Goal: Information Seeking & Learning: Learn about a topic

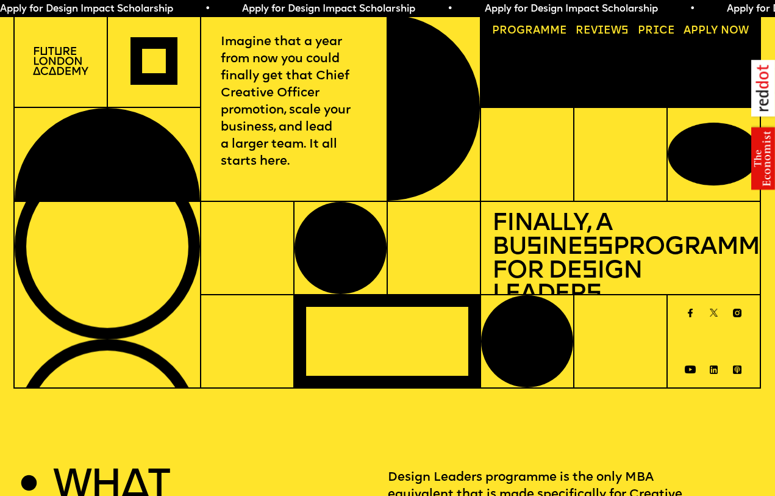
click at [534, 30] on span "a" at bounding box center [536, 31] width 7 height 10
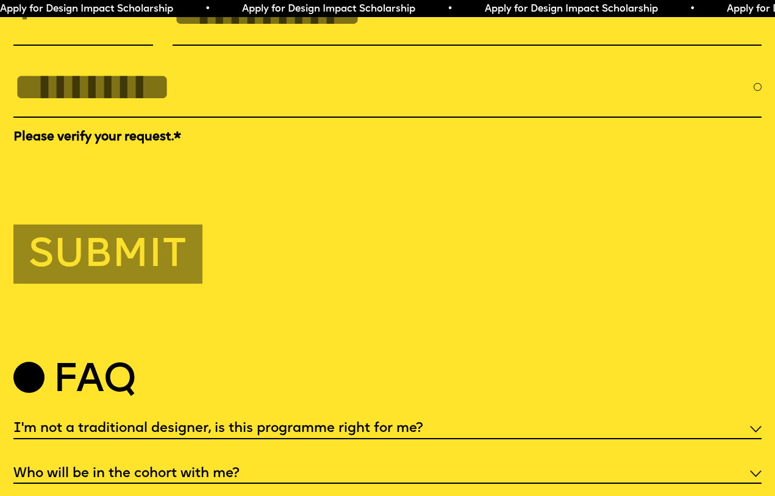
scroll to position [3714, 0]
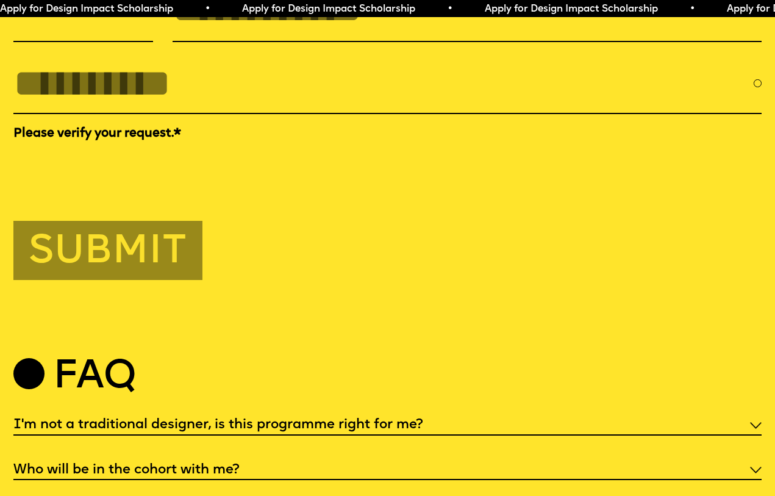
click at [268, 419] on h5 "I'm not a traditional designer, is this programme right for me?" at bounding box center [218, 425] width 410 height 12
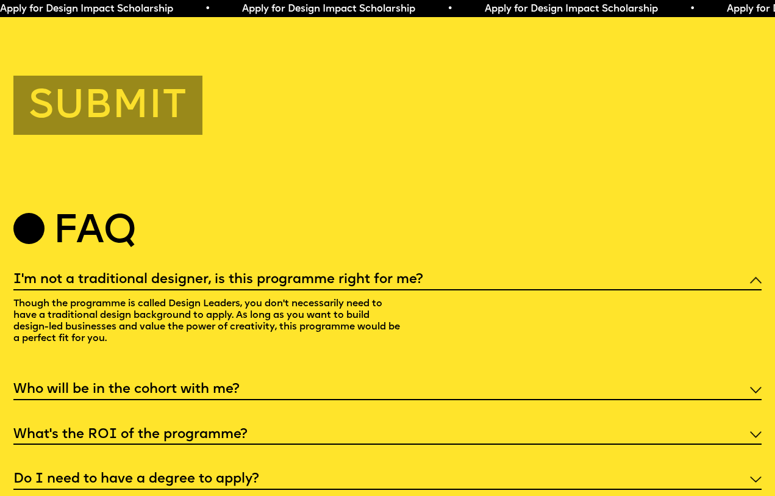
scroll to position [3862, 0]
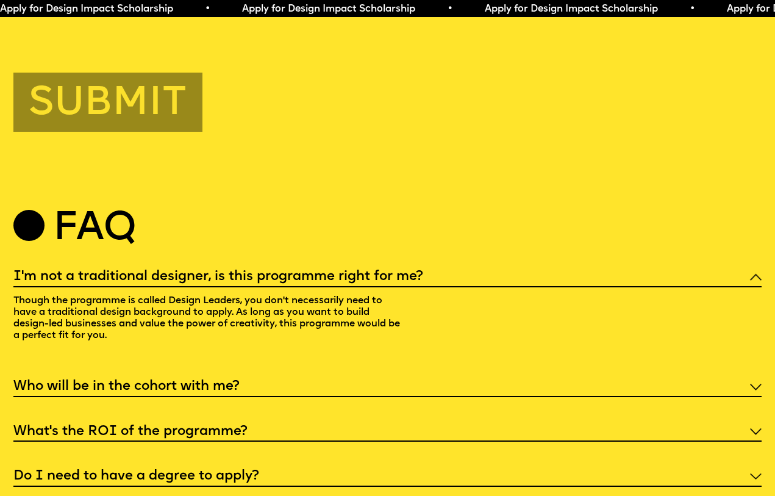
click at [221, 381] on h5 "Who will be in the cohort with me?" at bounding box center [126, 387] width 226 height 12
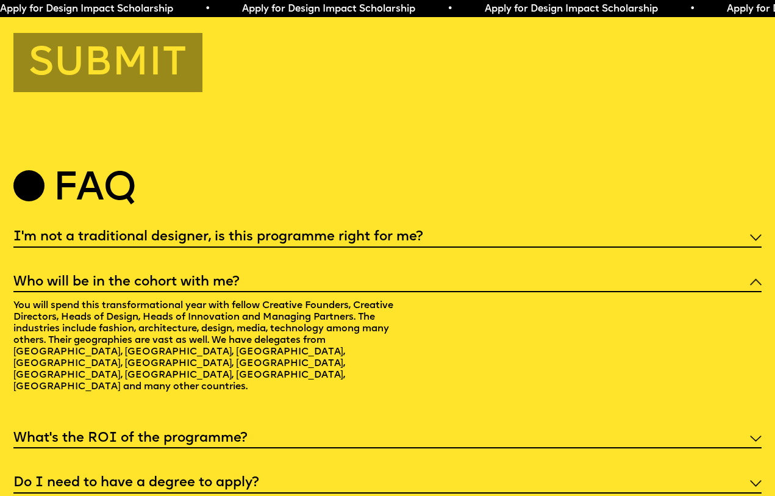
scroll to position [3908, 0]
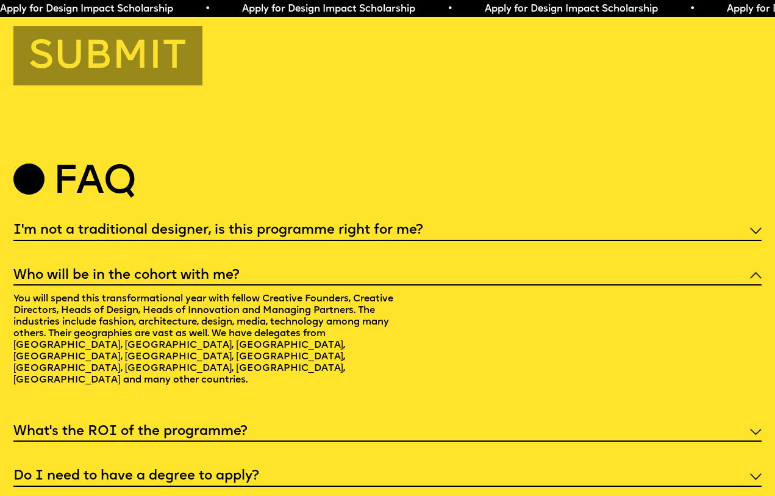
click at [175, 426] on h5 "What’s the ROI of the programme?" at bounding box center [130, 432] width 234 height 12
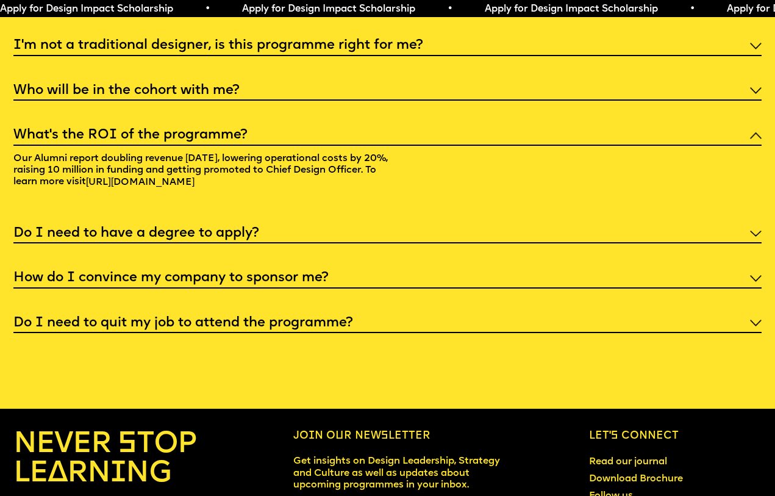
scroll to position [4094, 0]
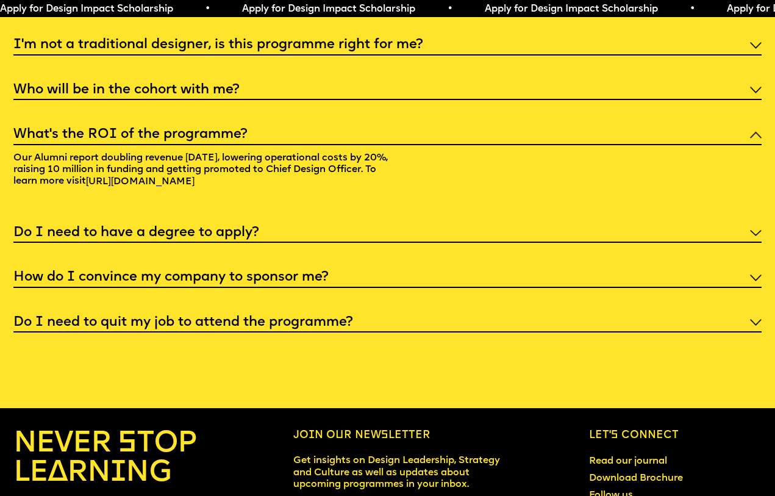
click at [136, 317] on h5 "Do I need to quit my job to attend the programme?" at bounding box center [183, 323] width 340 height 12
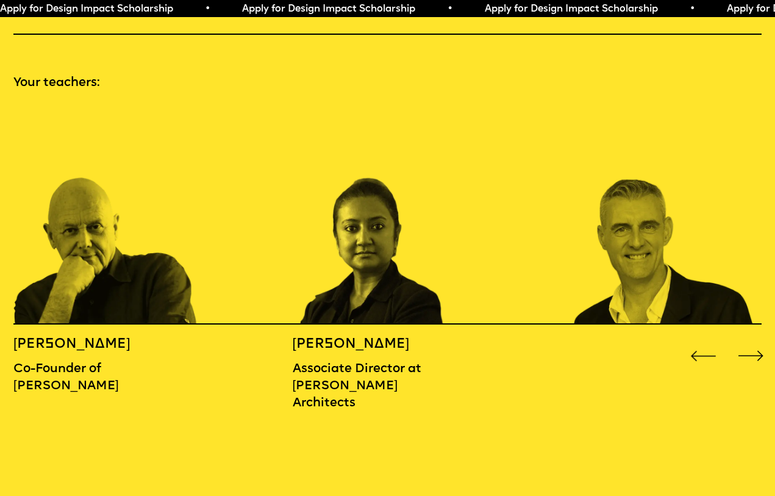
scroll to position [1122, 0]
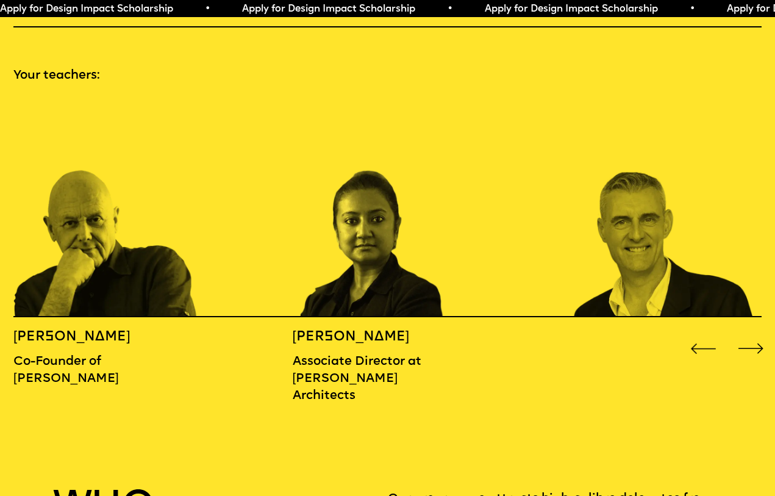
click at [752, 333] on div "Next slide" at bounding box center [751, 348] width 31 height 31
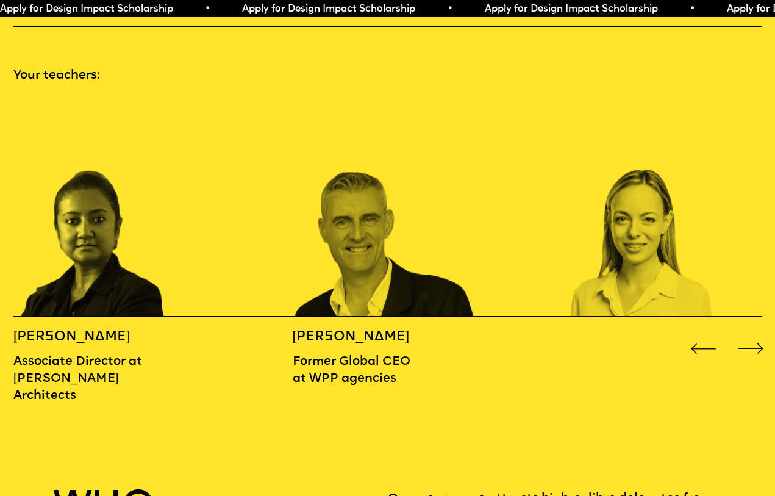
click at [752, 333] on div "Next slide" at bounding box center [751, 348] width 31 height 31
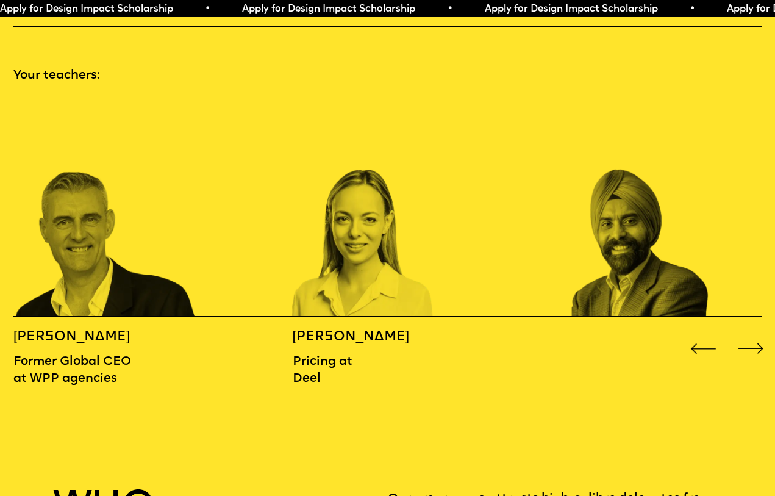
click at [752, 333] on div "Next slide" at bounding box center [751, 348] width 31 height 31
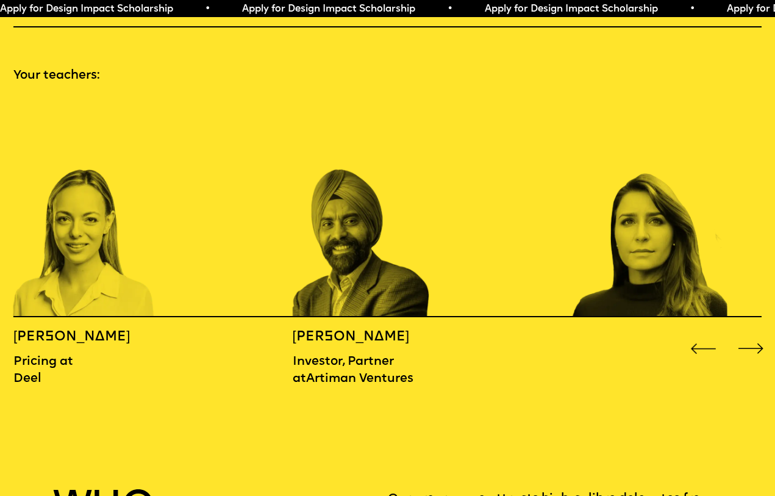
click at [752, 333] on div "Next slide" at bounding box center [751, 348] width 31 height 31
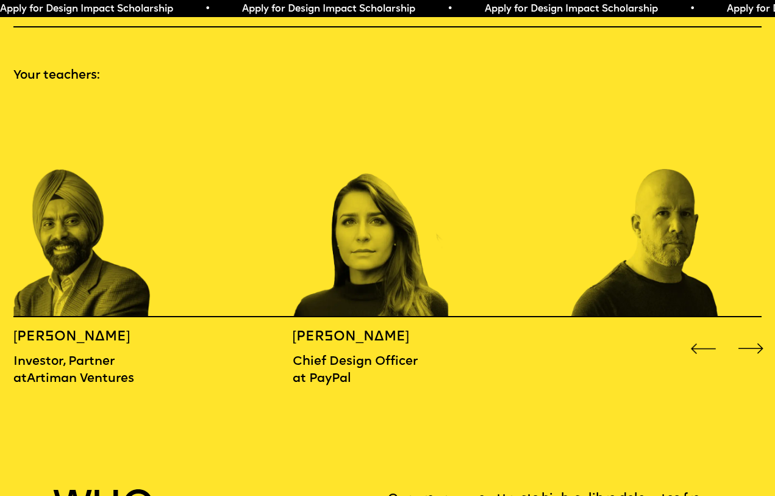
click at [752, 333] on div "Next slide" at bounding box center [751, 348] width 31 height 31
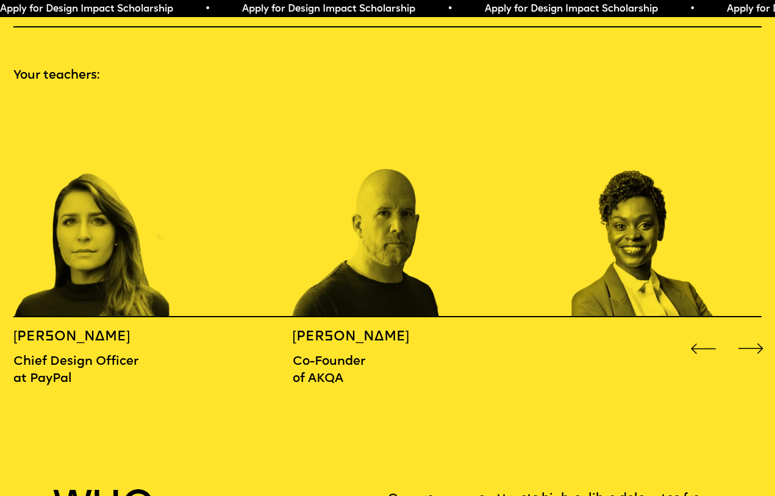
click at [752, 333] on div "Next slide" at bounding box center [751, 348] width 31 height 31
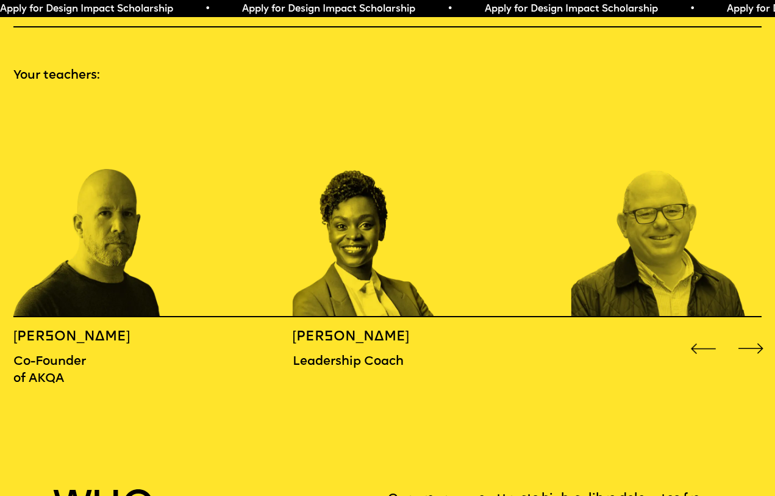
click at [752, 333] on div "Next slide" at bounding box center [751, 348] width 31 height 31
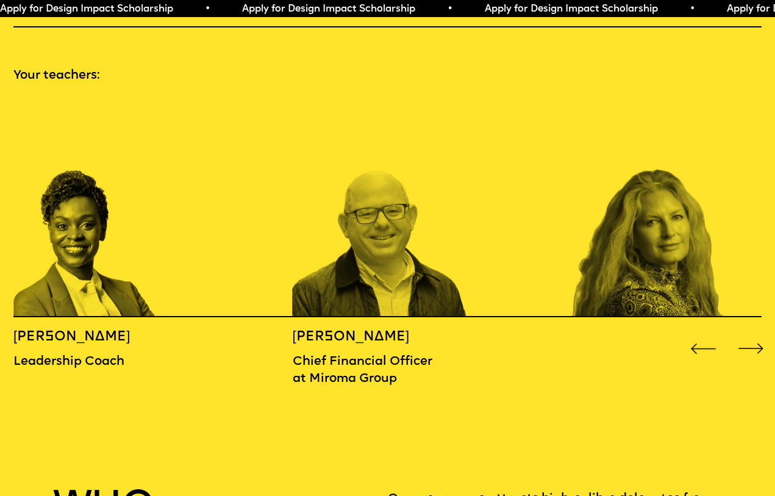
click at [752, 333] on div "Next slide" at bounding box center [751, 348] width 31 height 31
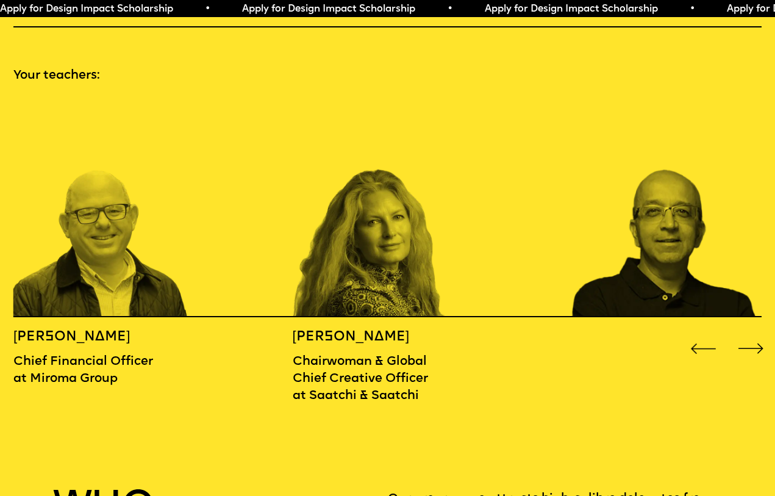
click at [752, 333] on div "Next slide" at bounding box center [751, 348] width 31 height 31
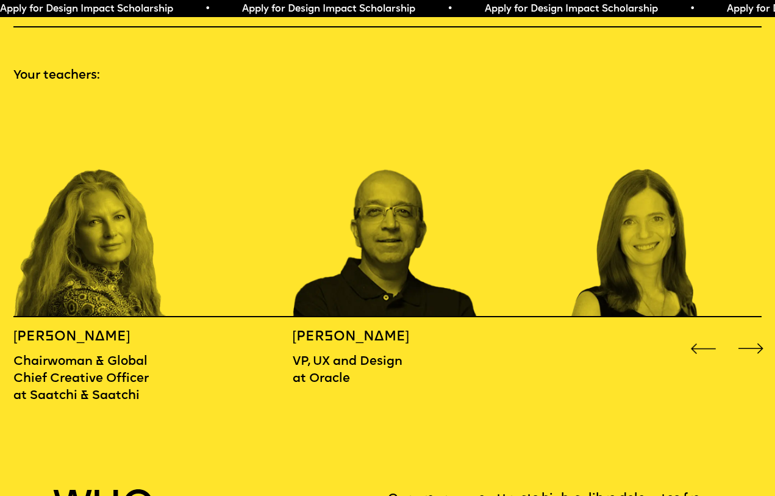
click at [752, 333] on div "Next slide" at bounding box center [751, 348] width 31 height 31
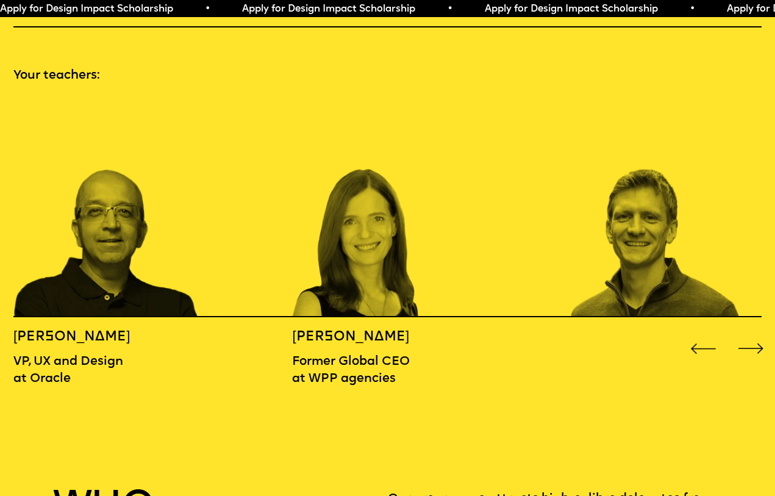
click at [752, 333] on div "Next slide" at bounding box center [751, 348] width 31 height 31
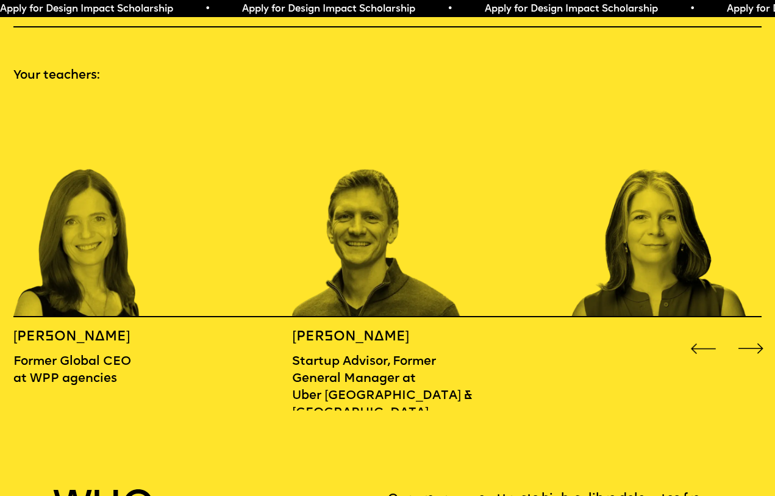
click at [752, 333] on div "Next slide" at bounding box center [751, 348] width 31 height 31
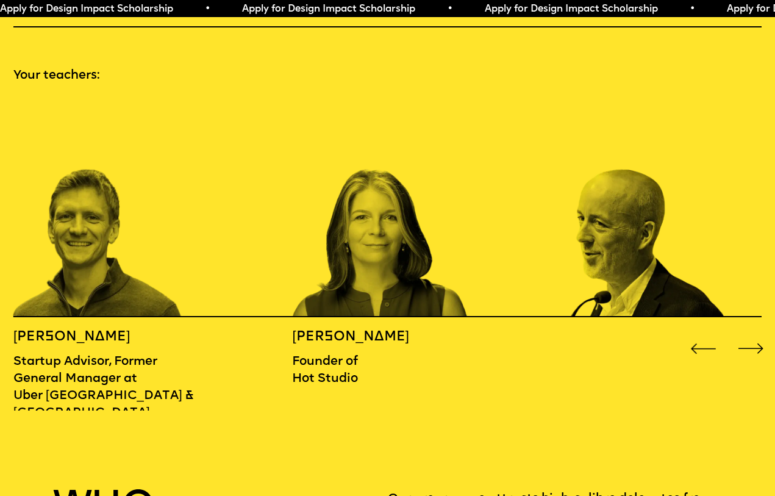
click at [752, 333] on div "Next slide" at bounding box center [751, 348] width 31 height 31
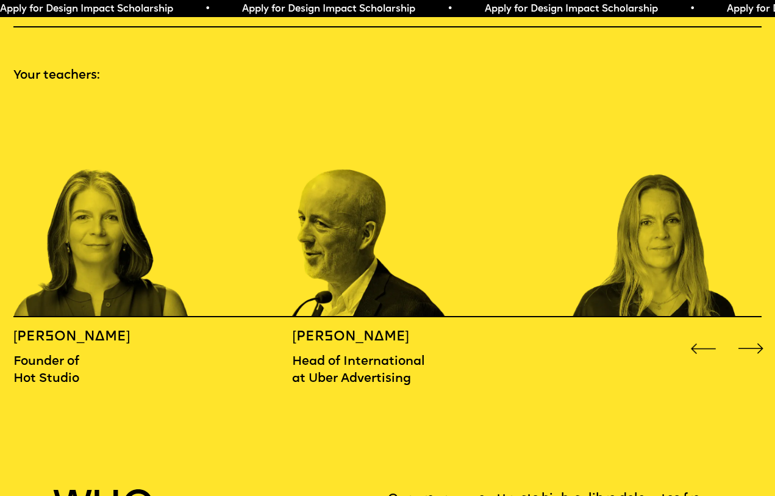
click at [752, 333] on div "Next slide" at bounding box center [751, 348] width 31 height 31
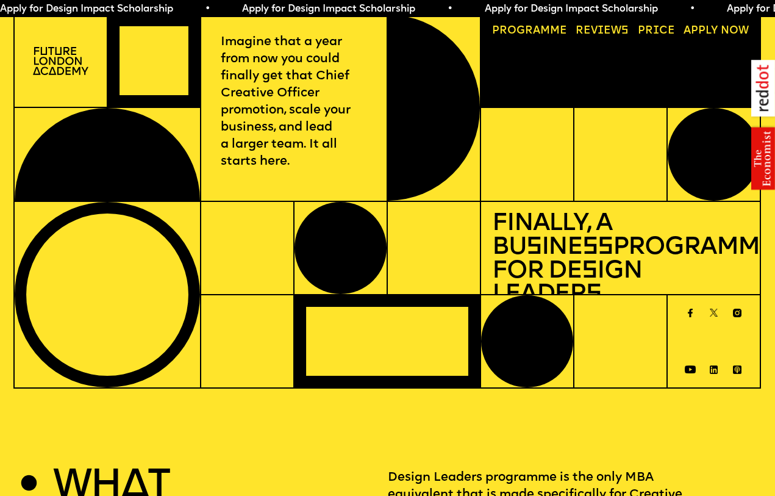
scroll to position [0, 0]
click at [604, 29] on link "Reviews" at bounding box center [602, 30] width 64 height 21
